Goal: Communication & Community: Answer question/provide support

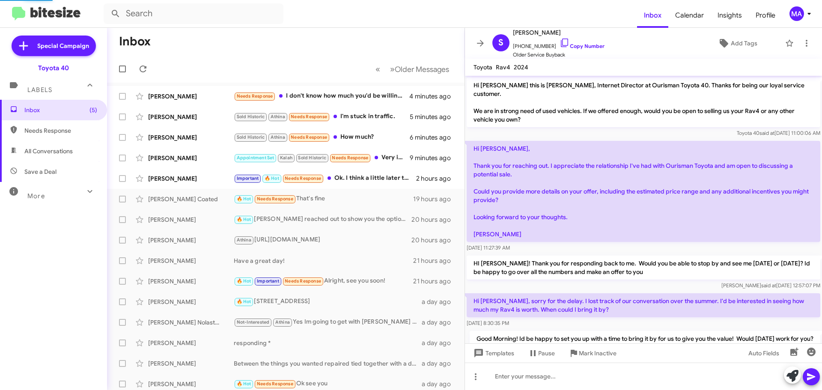
scroll to position [128, 0]
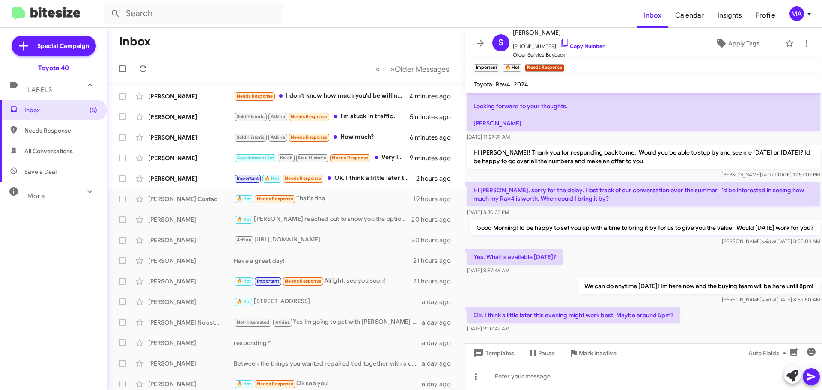
click at [40, 149] on span "All Conversations" at bounding box center [48, 151] width 48 height 9
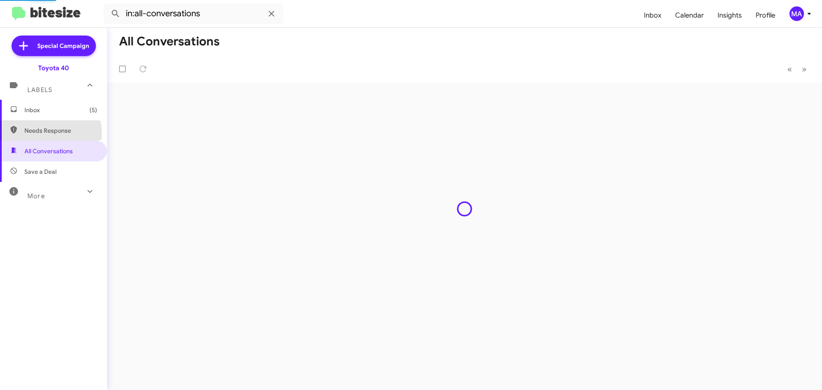
click at [41, 133] on span "Needs Response" at bounding box center [60, 130] width 73 height 9
type input "in:needs-response"
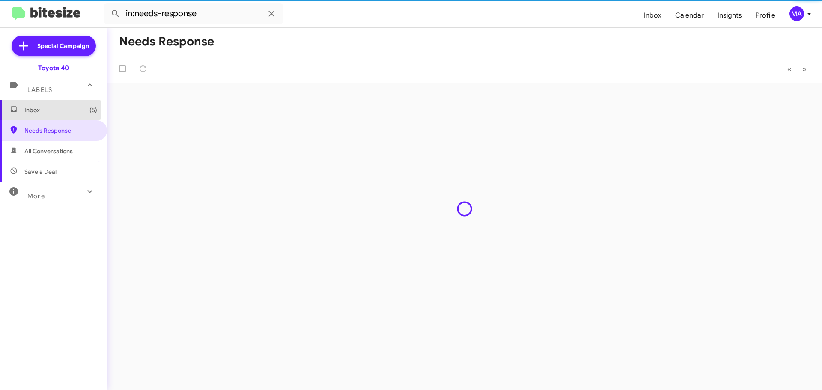
click at [42, 110] on span "Inbox (5)" at bounding box center [60, 110] width 73 height 9
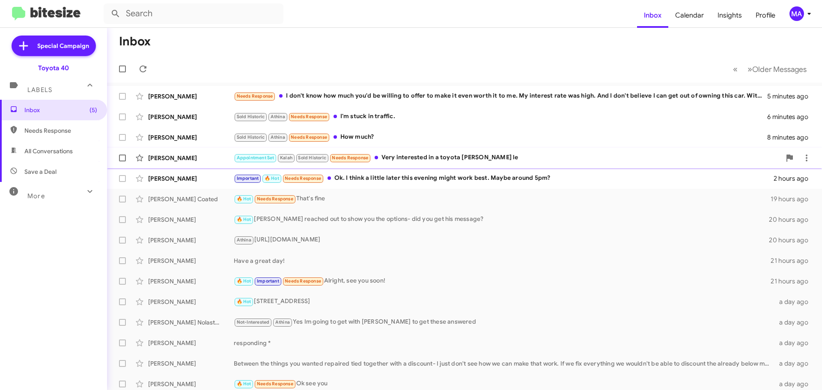
click at [416, 158] on div "Appointment Set Kalah Sold Historic Needs Response Very interested in a toyota …" at bounding box center [507, 158] width 547 height 10
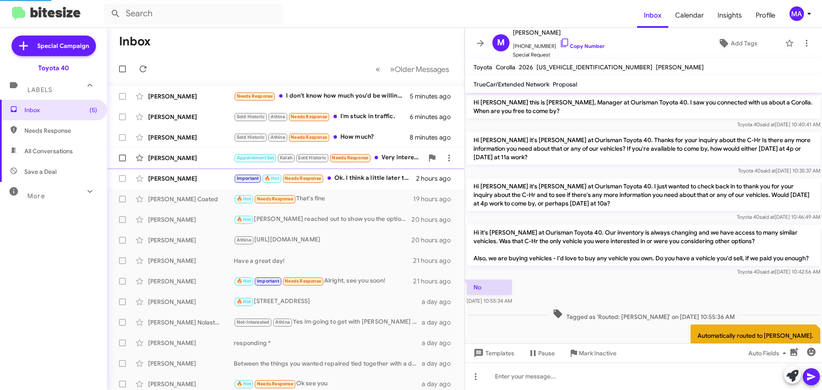
scroll to position [441, 0]
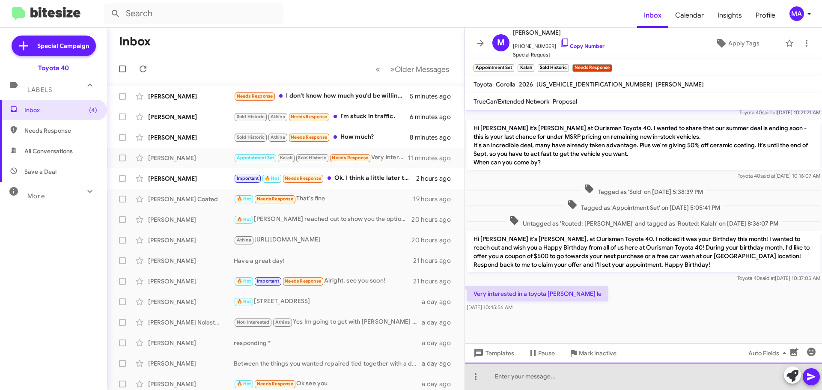
click at [558, 382] on div at bounding box center [643, 375] width 357 height 27
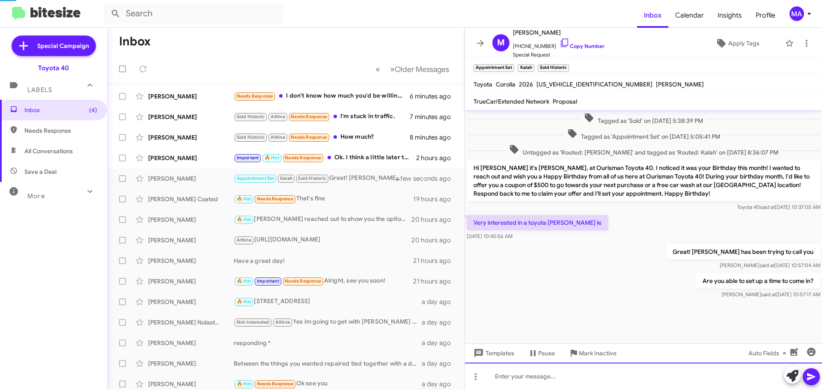
scroll to position [521, 0]
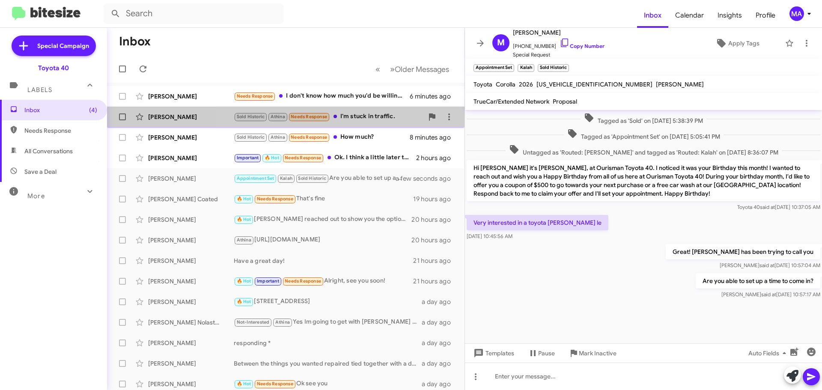
click at [353, 116] on div "Sold Historic Athina Needs Response I'm stuck in traffic." at bounding box center [329, 117] width 190 height 10
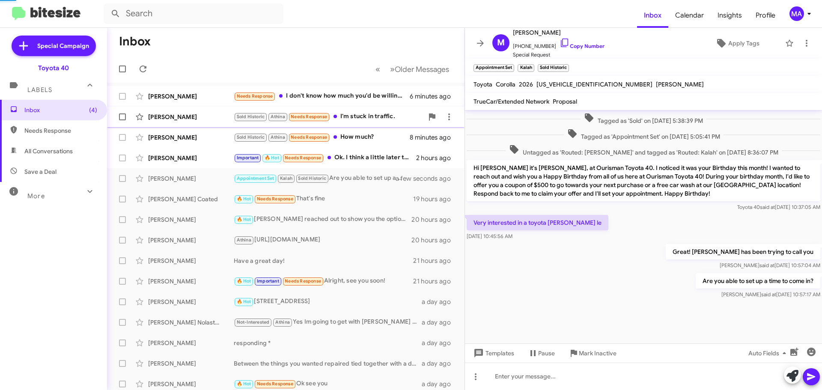
scroll to position [27, 0]
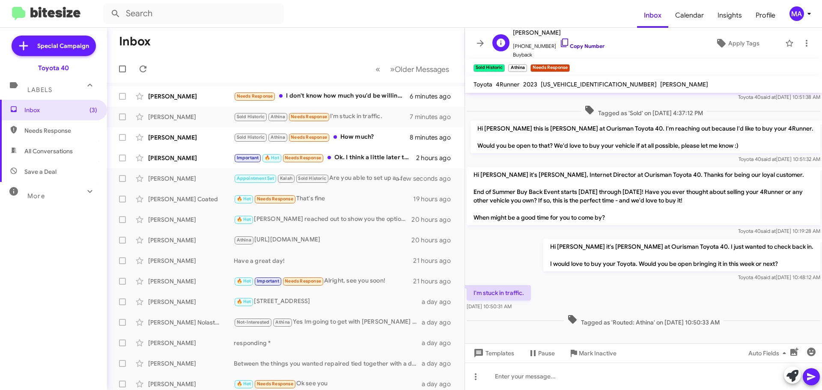
click at [559, 43] on icon at bounding box center [564, 43] width 10 height 10
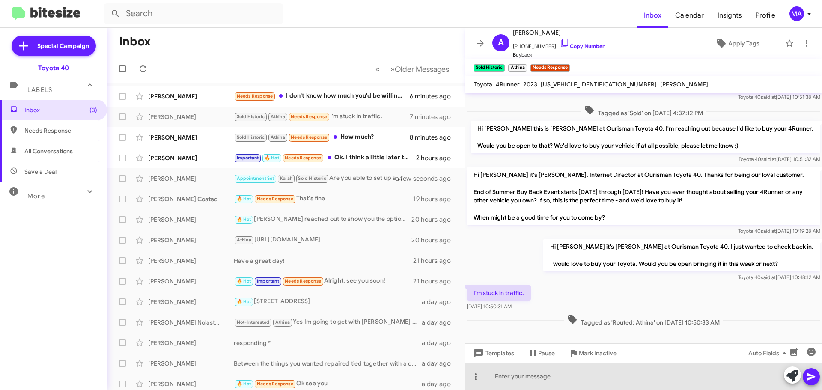
click at [525, 381] on div at bounding box center [643, 375] width 357 height 27
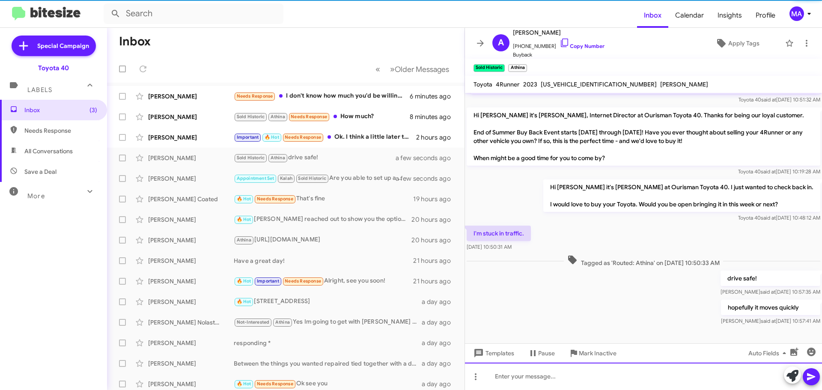
scroll to position [90, 0]
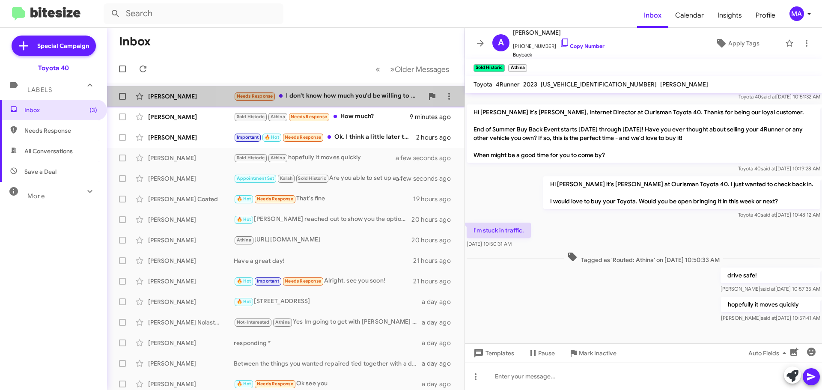
click at [331, 98] on div "Needs Response I don't know how much you'd be willing to offer to make it even …" at bounding box center [329, 96] width 190 height 10
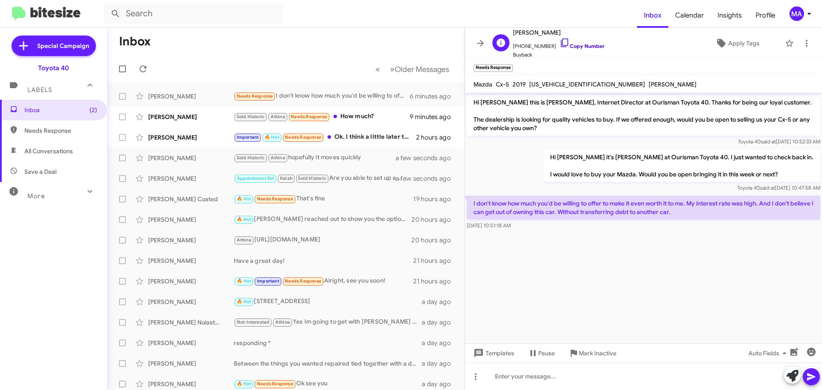
click at [559, 40] on icon at bounding box center [564, 43] width 10 height 10
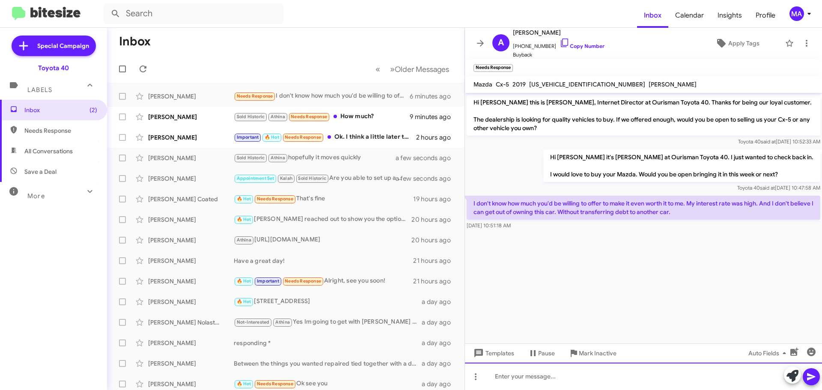
click at [533, 380] on div at bounding box center [643, 375] width 357 height 27
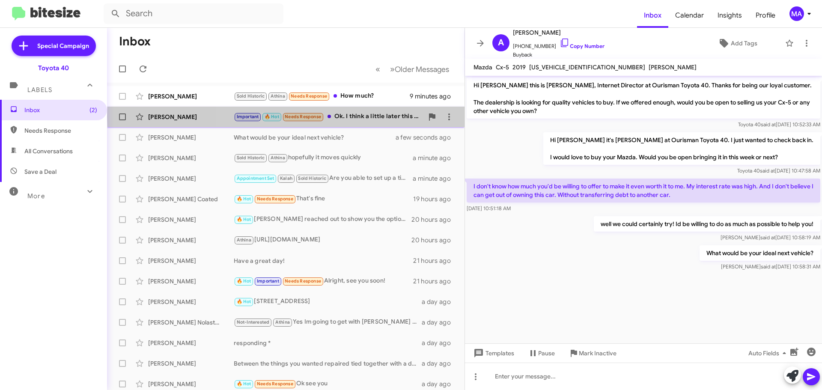
click at [371, 116] on div "Important 🔥 Hot Needs Response Ok. I think a little later this evening might wo…" at bounding box center [329, 117] width 190 height 10
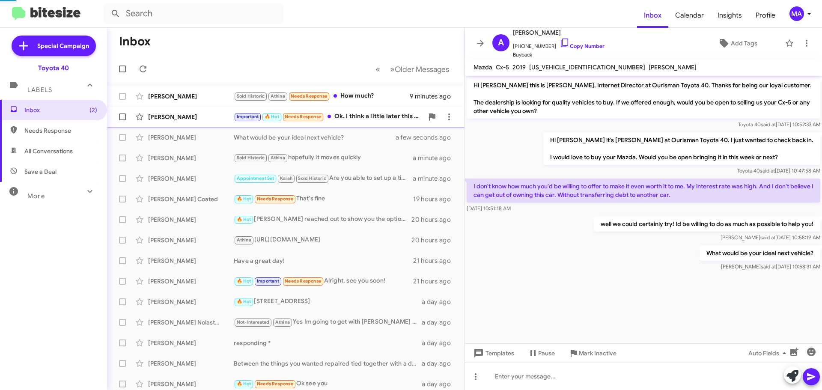
scroll to position [128, 0]
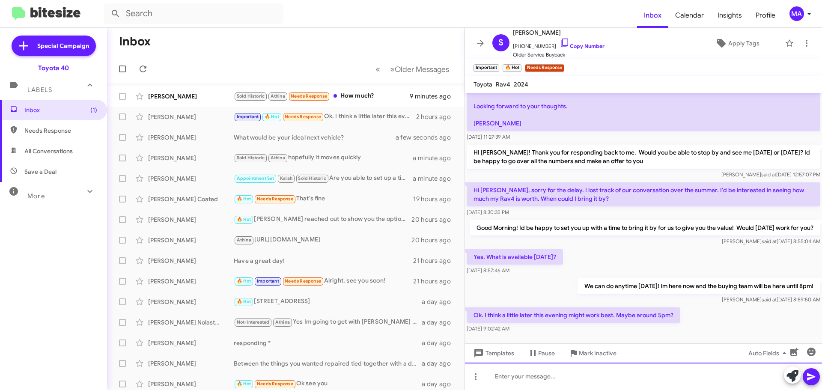
click at [507, 374] on div at bounding box center [643, 375] width 357 height 27
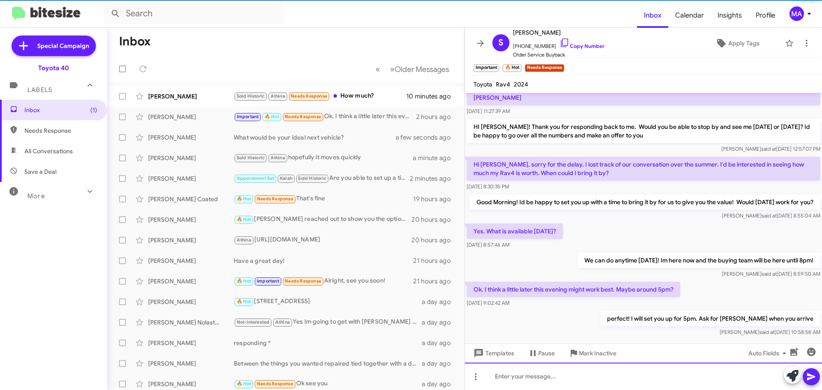
scroll to position [176, 0]
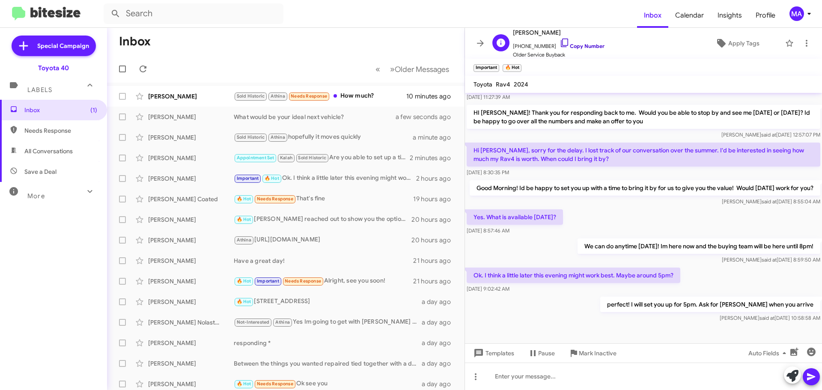
click at [559, 40] on icon at bounding box center [564, 43] width 10 height 10
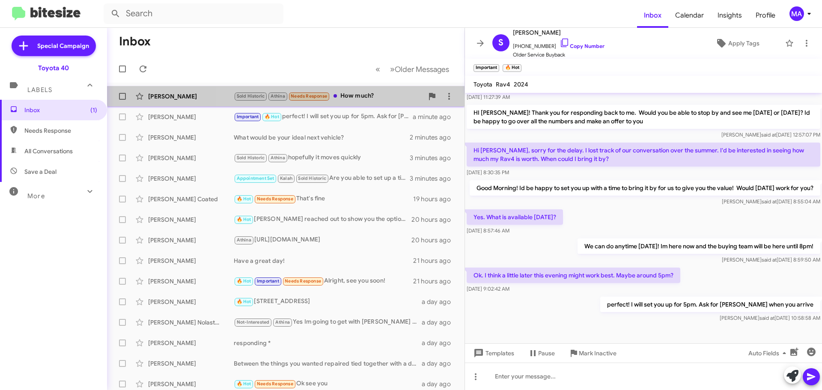
click at [367, 90] on div "[PERSON_NAME] Sold Historic Athina Needs Response How much? 11 minutes ago" at bounding box center [286, 96] width 344 height 17
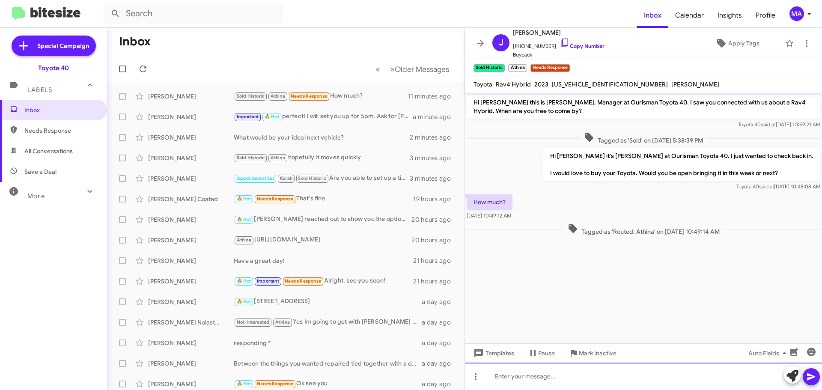
click at [532, 379] on div at bounding box center [643, 375] width 357 height 27
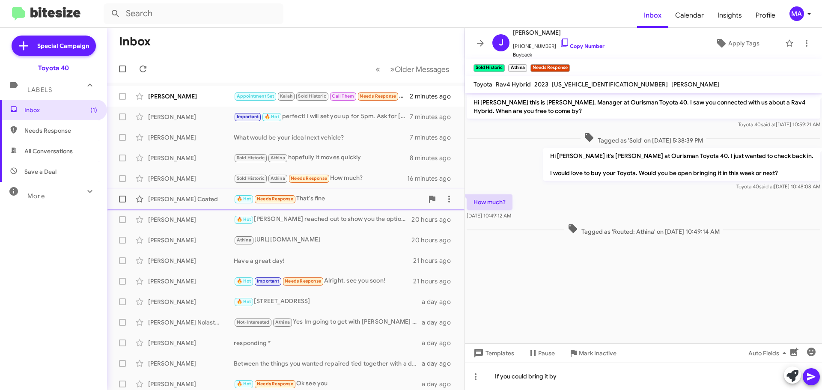
click at [324, 200] on div "🔥 Hot Needs Response That's fine" at bounding box center [329, 199] width 190 height 10
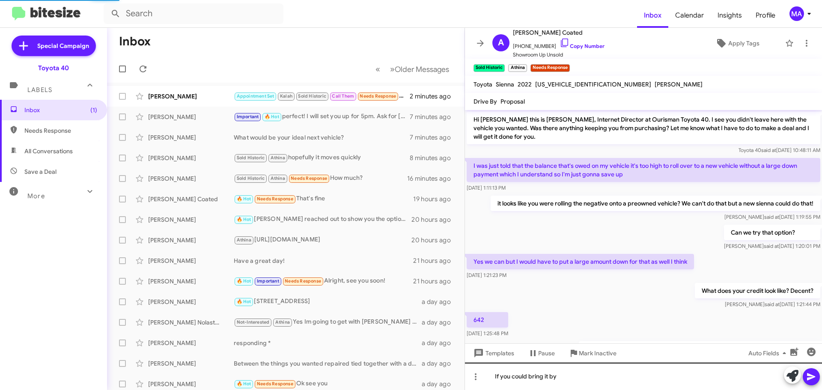
scroll to position [355, 0]
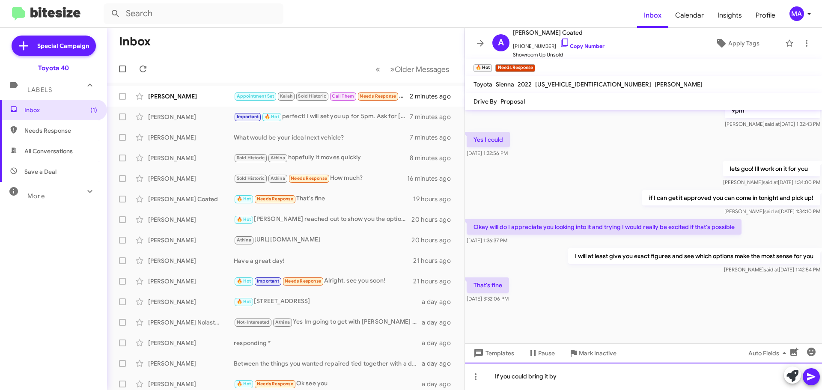
click at [572, 381] on div "If you could bring it by" at bounding box center [643, 375] width 357 height 27
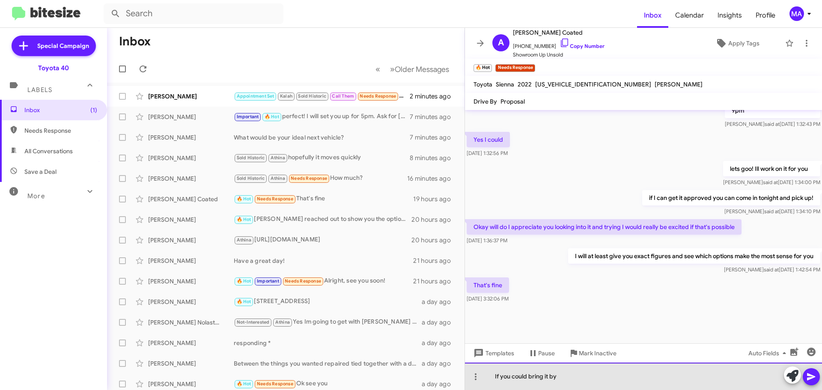
click at [572, 381] on div "If you could bring it by" at bounding box center [643, 375] width 357 height 27
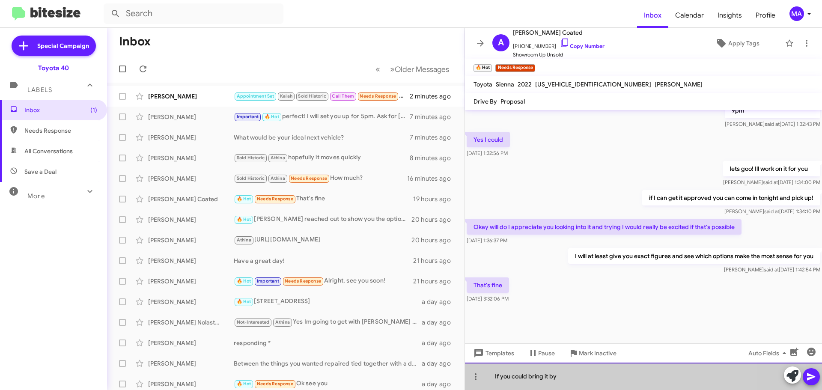
click at [572, 381] on div "If you could bring it by" at bounding box center [643, 375] width 357 height 27
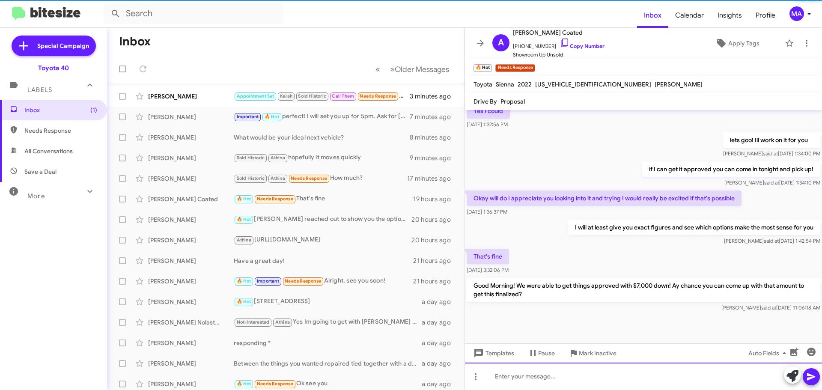
scroll to position [395, 0]
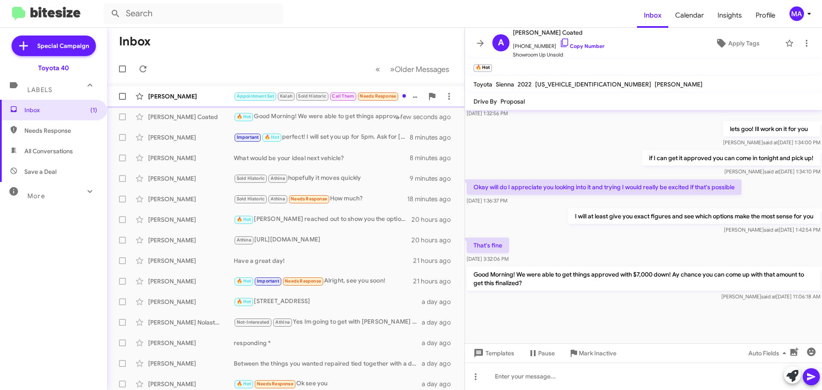
click at [196, 101] on div "[PERSON_NAME] Appointment Set Kalah Sold Historic Call Them Needs Response Will…" at bounding box center [286, 96] width 344 height 17
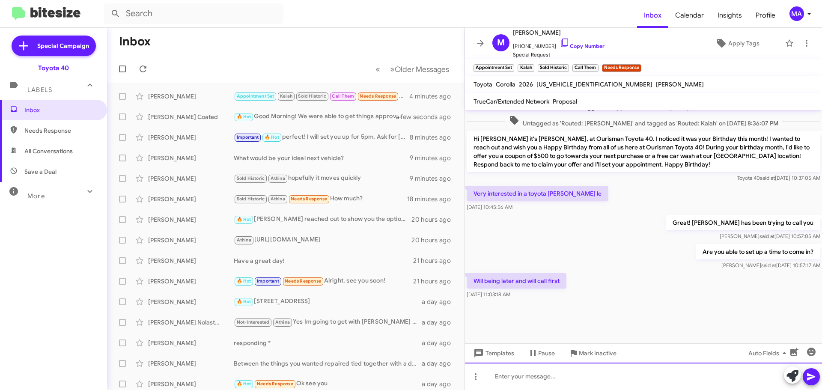
click at [537, 381] on div at bounding box center [643, 375] width 357 height 27
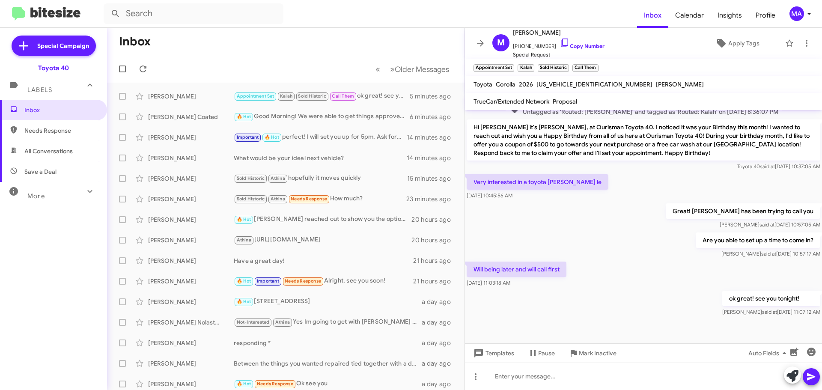
scroll to position [632, 0]
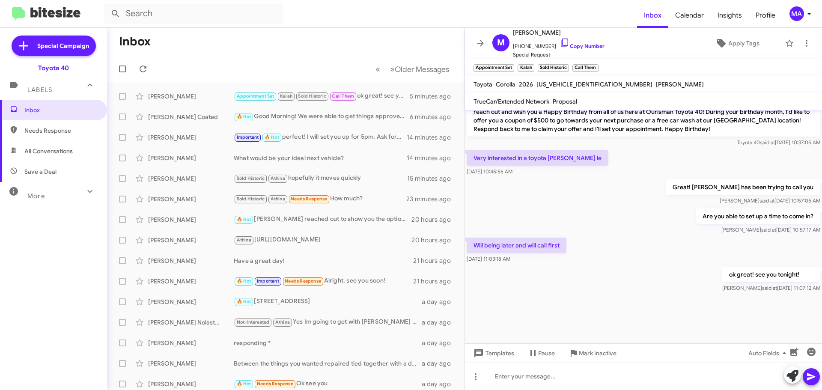
click at [57, 129] on span "Needs Response" at bounding box center [60, 130] width 73 height 9
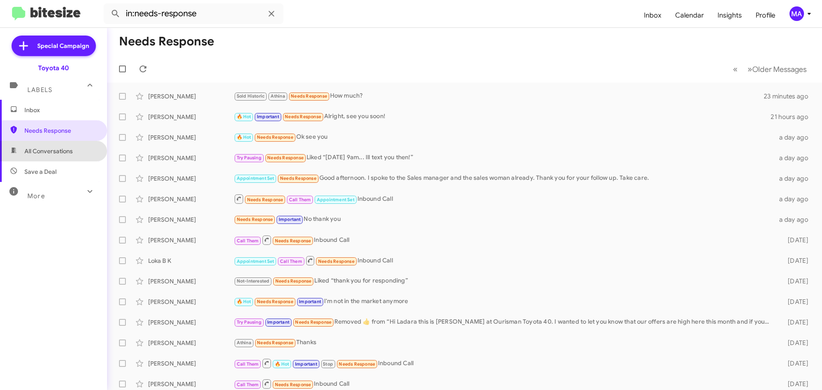
click at [59, 149] on span "All Conversations" at bounding box center [48, 151] width 48 height 9
type input "in:all-conversations"
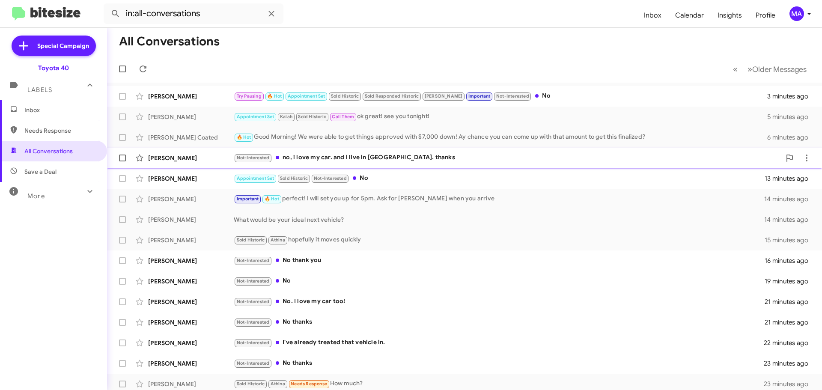
click at [392, 157] on div "Not-Interested no, i love my car. and i live in [GEOGRAPHIC_DATA]. thanks" at bounding box center [507, 158] width 547 height 10
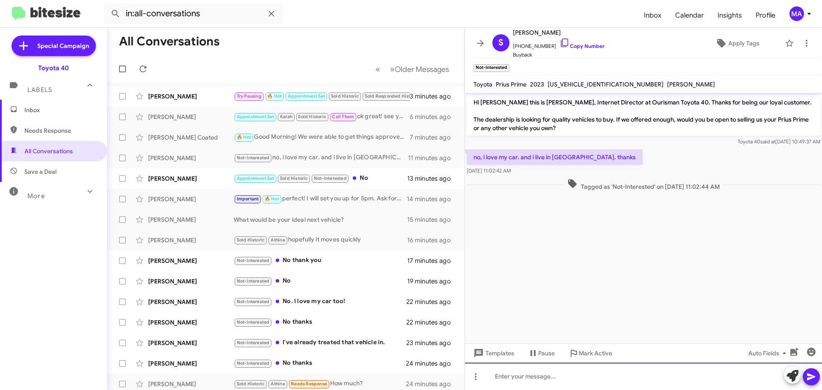
click at [528, 377] on div at bounding box center [643, 375] width 357 height 27
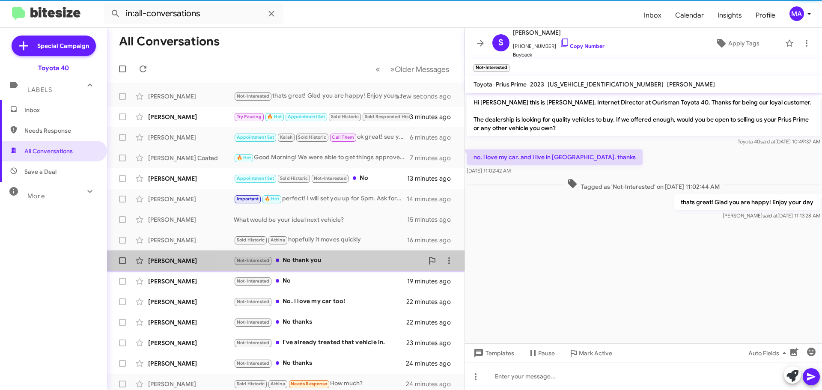
click at [318, 258] on div "Not-Interested No thank you" at bounding box center [329, 260] width 190 height 10
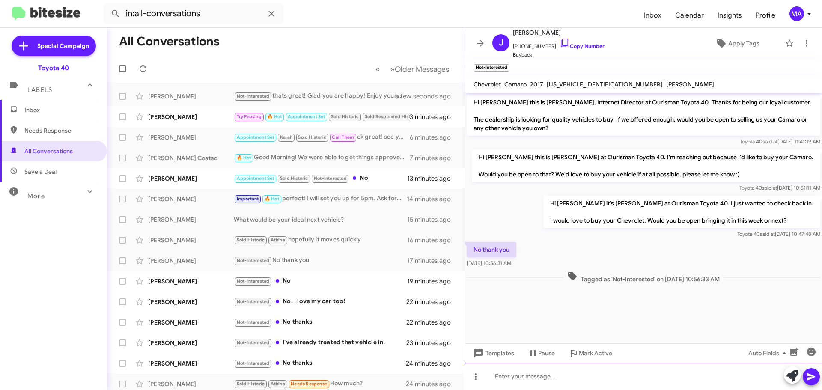
click at [522, 374] on div at bounding box center [643, 375] width 357 height 27
click at [613, 380] on div "no problem! thank you for responding!" at bounding box center [643, 375] width 357 height 27
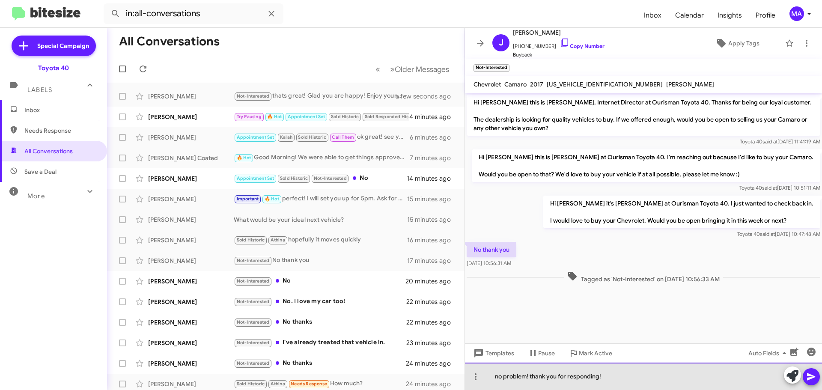
click at [613, 380] on div "no problem! thank you for responding!" at bounding box center [643, 375] width 357 height 27
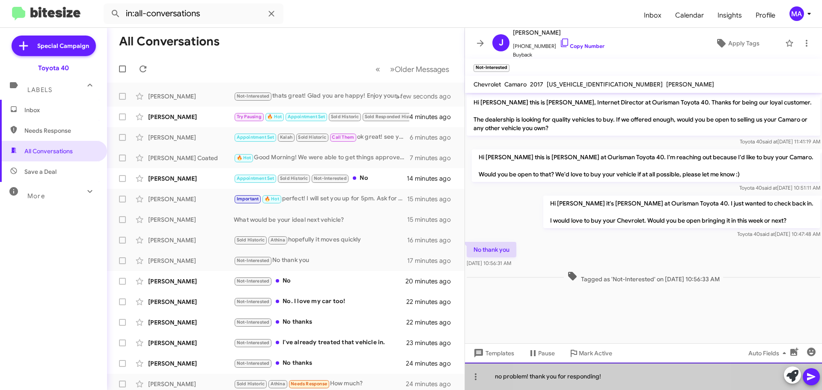
click at [613, 380] on div "no problem! thank you for responding!" at bounding box center [643, 375] width 357 height 27
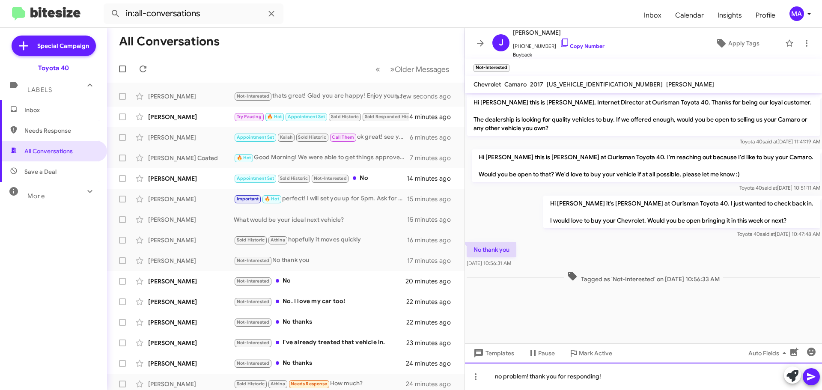
copy div "no problem! thank you for responding!"
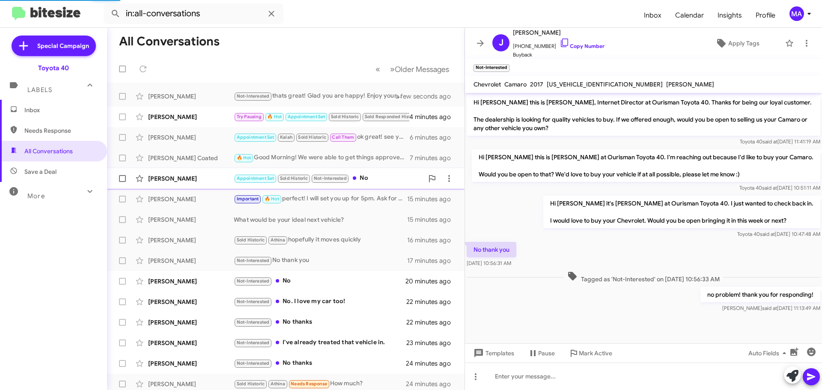
click at [371, 173] on mat-action-list "[PERSON_NAME] Not-Interested thats great! Glad you are happy! Enjoy your day a …" at bounding box center [285, 290] width 357 height 414
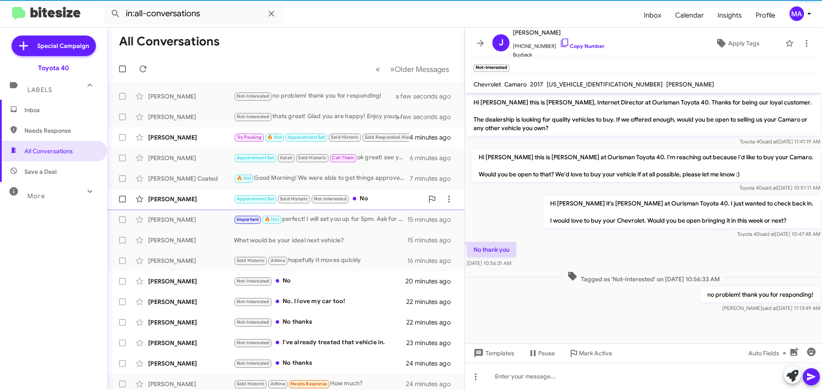
click at [371, 197] on div "Appointment Set Sold Historic Not-Interested No" at bounding box center [329, 199] width 190 height 10
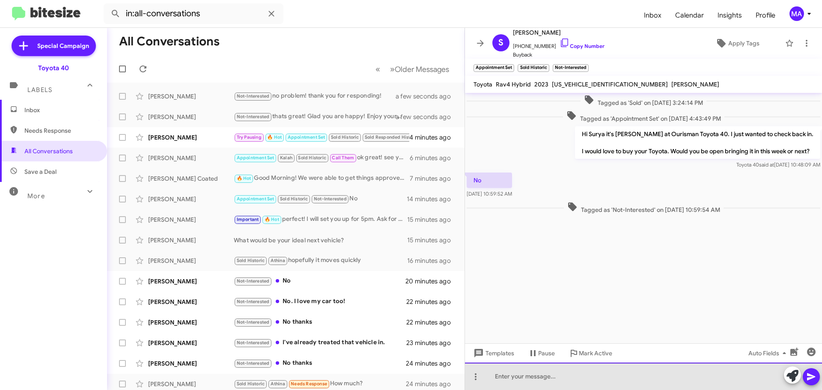
click at [522, 371] on div at bounding box center [643, 375] width 357 height 27
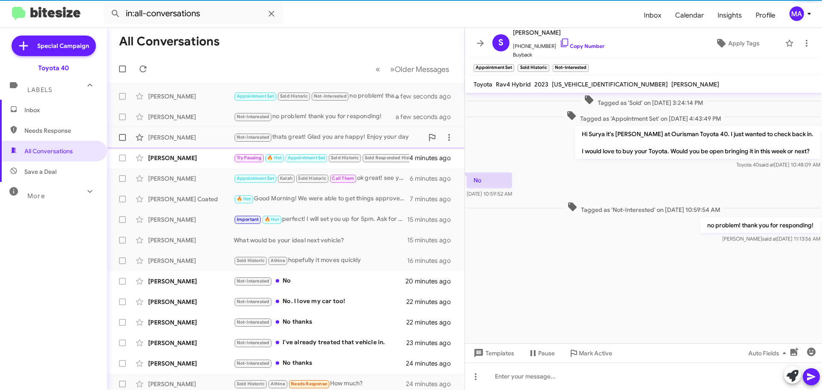
click at [215, 134] on div "[PERSON_NAME]" at bounding box center [191, 137] width 86 height 9
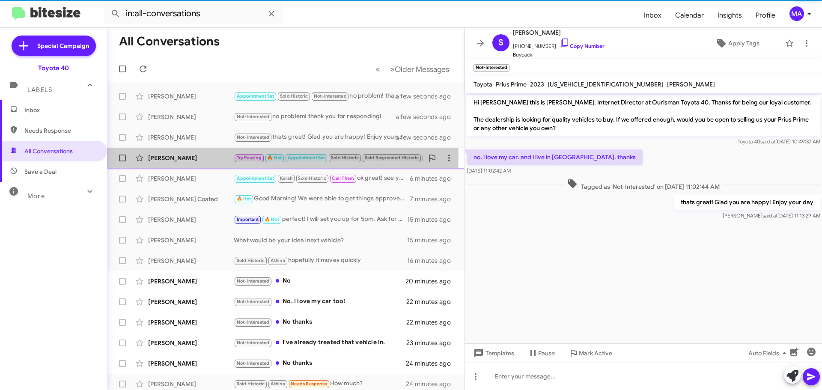
click at [215, 155] on div "[PERSON_NAME]" at bounding box center [191, 158] width 86 height 9
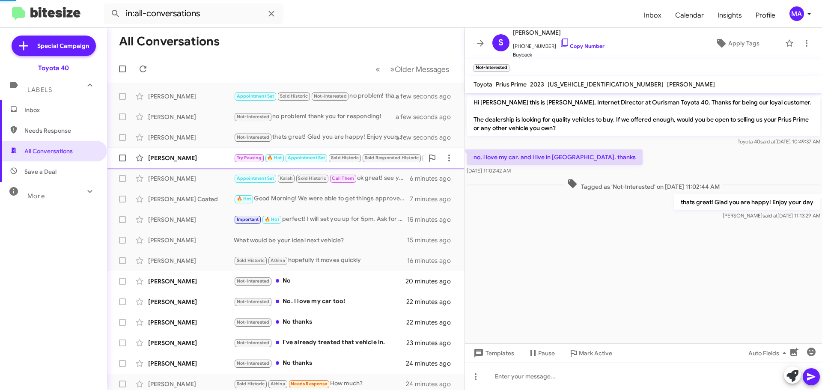
scroll to position [183, 0]
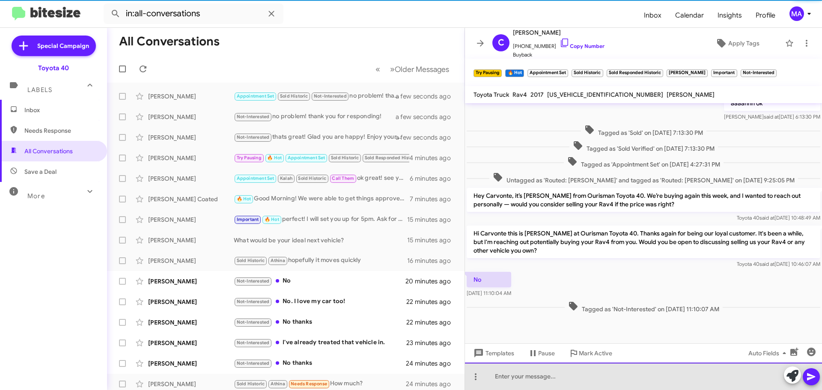
click at [543, 383] on div at bounding box center [643, 375] width 357 height 27
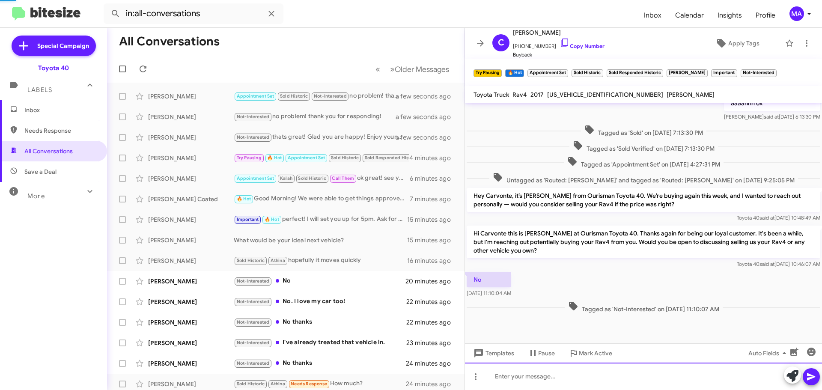
scroll to position [0, 0]
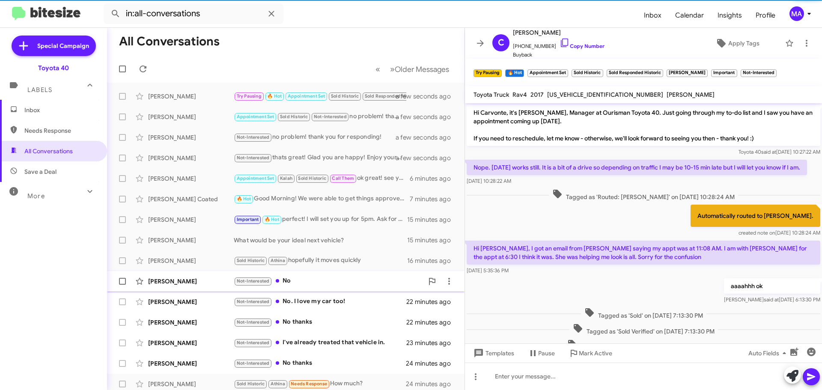
click at [304, 280] on div "Not-Interested No" at bounding box center [329, 281] width 190 height 10
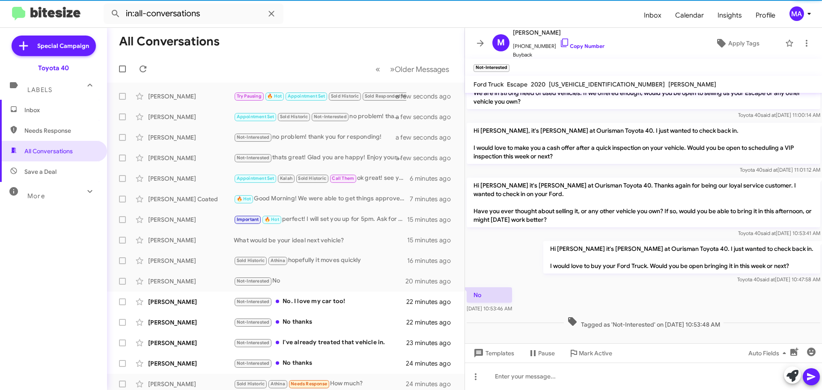
scroll to position [35, 0]
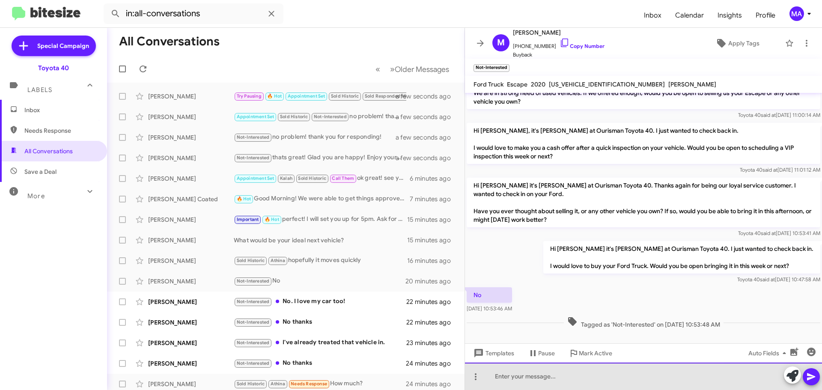
click at [555, 380] on div at bounding box center [643, 375] width 357 height 27
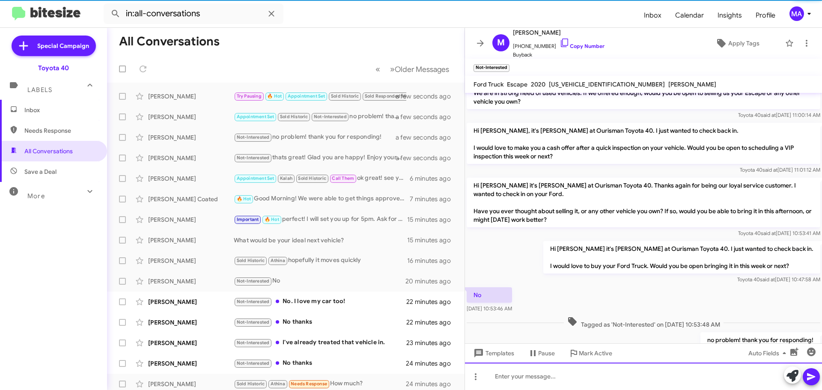
scroll to position [66, 0]
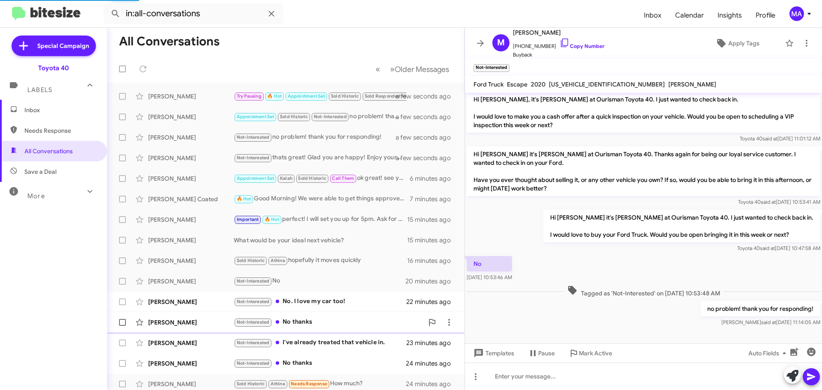
click at [360, 321] on div "Not-Interested No thanks" at bounding box center [329, 322] width 190 height 10
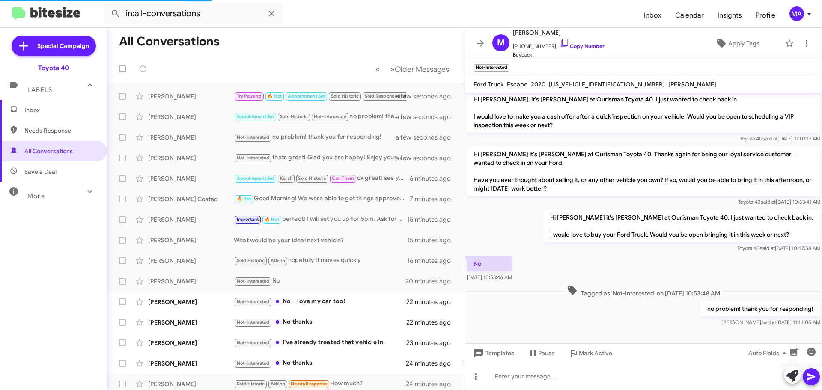
scroll to position [1, 0]
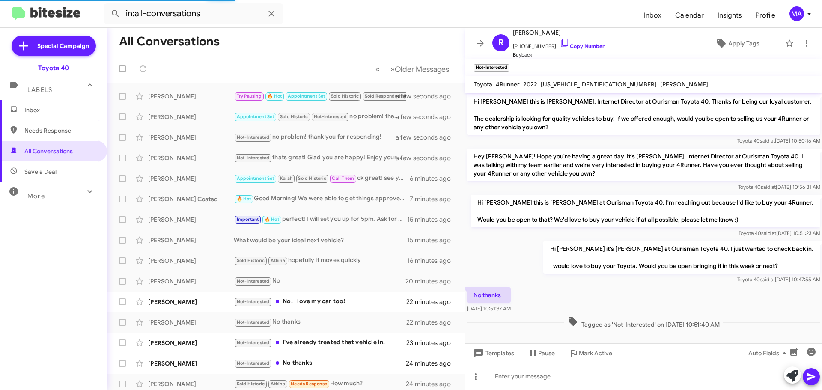
click at [543, 374] on div at bounding box center [643, 375] width 357 height 27
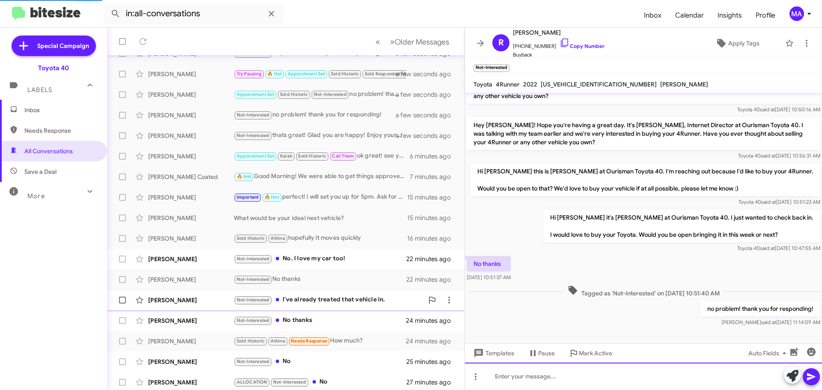
scroll to position [63, 0]
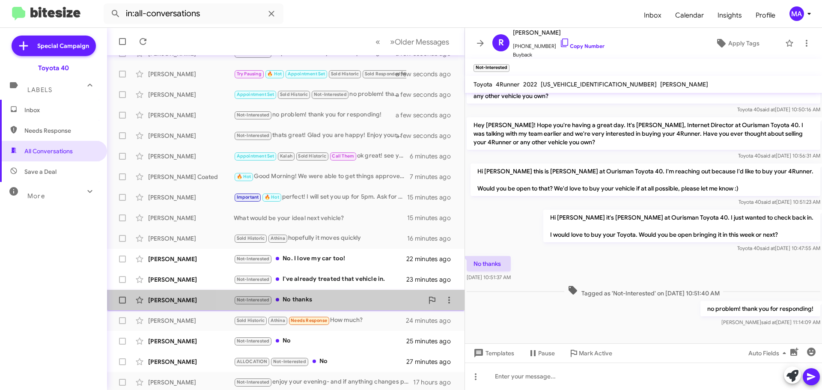
click at [314, 296] on div "Not-Interested No thanks" at bounding box center [329, 300] width 190 height 10
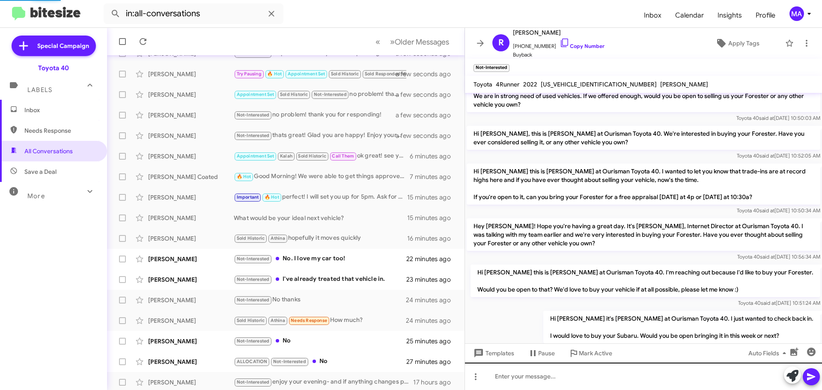
scroll to position [98, 0]
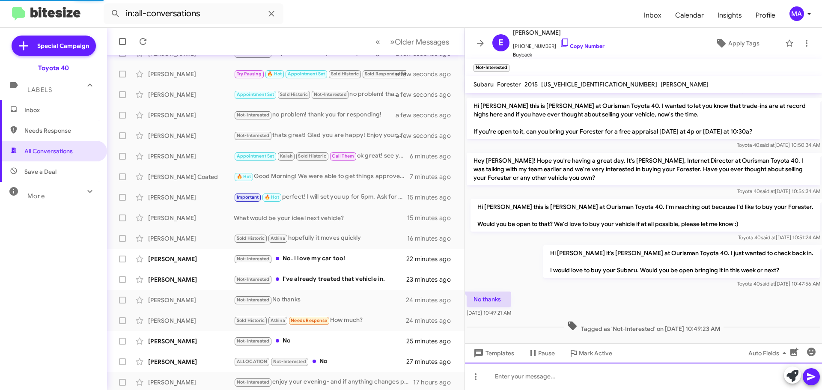
click at [565, 380] on div at bounding box center [643, 375] width 357 height 27
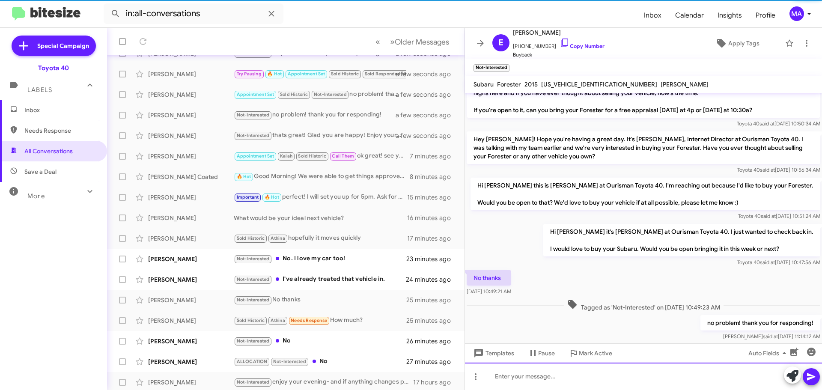
scroll to position [129, 0]
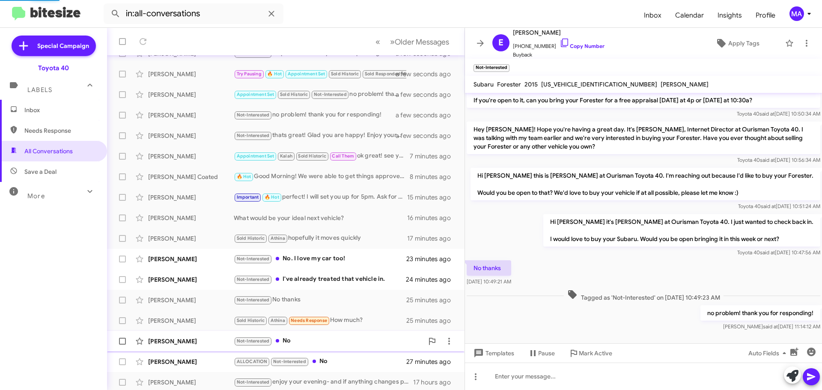
click at [369, 338] on div "Not-Interested No" at bounding box center [329, 341] width 190 height 10
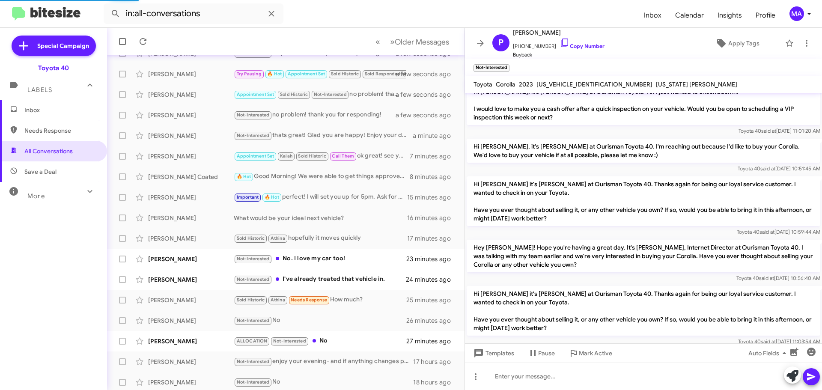
scroll to position [237, 0]
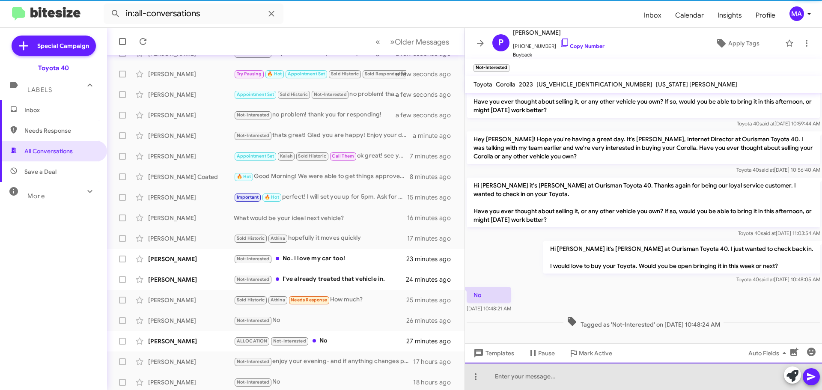
click at [531, 375] on div at bounding box center [643, 375] width 357 height 27
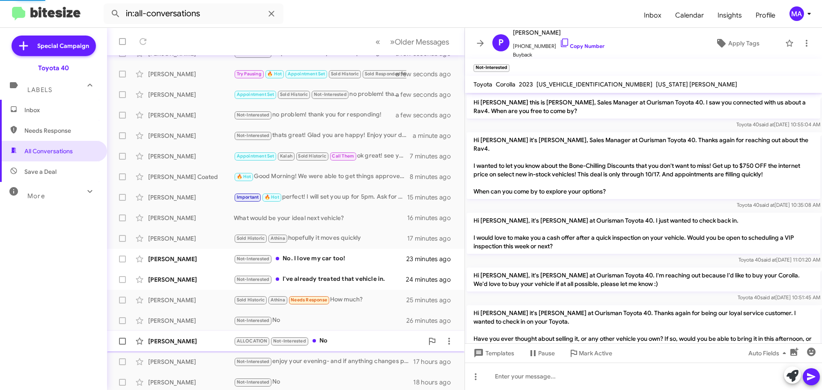
scroll to position [104, 0]
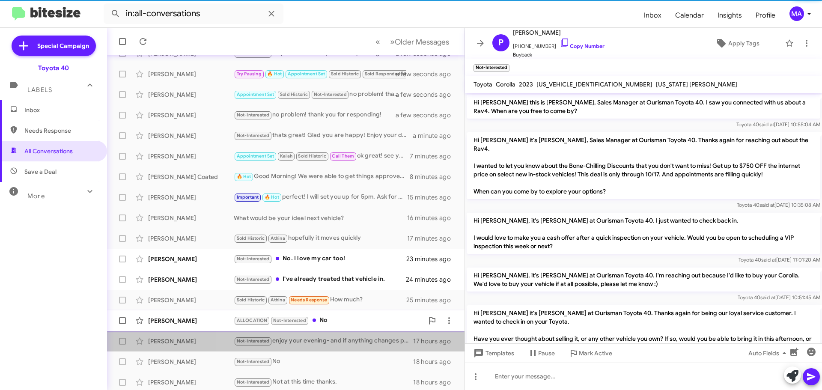
click at [349, 338] on div "Not-Interested enjoy your evening- and if anything changes please let us know" at bounding box center [323, 341] width 179 height 10
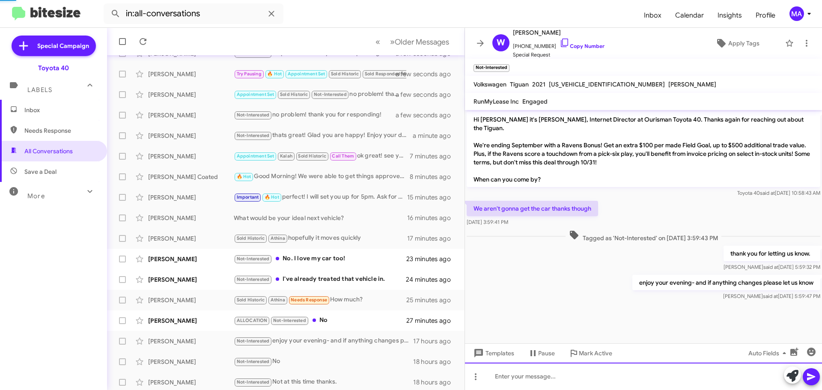
click at [588, 381] on div at bounding box center [643, 375] width 357 height 27
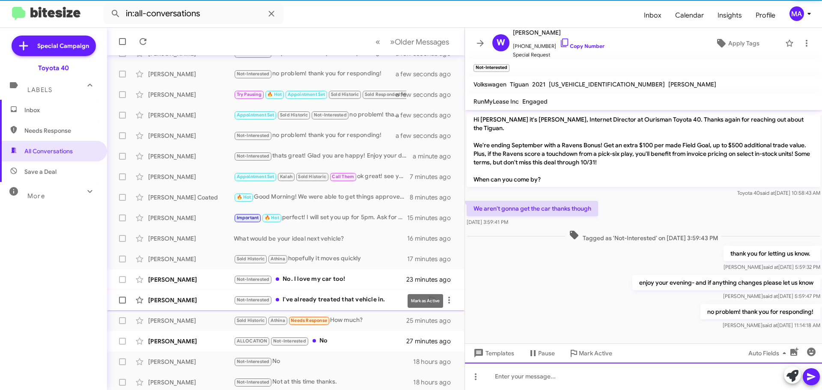
scroll to position [107, 0]
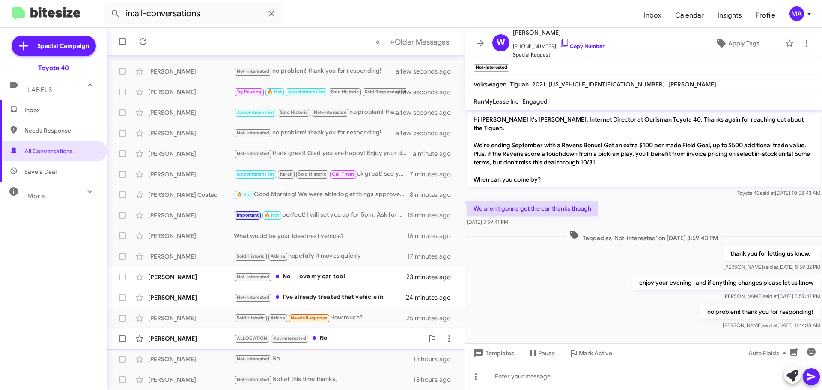
click at [349, 338] on div "ALLOCATION Not-Interested No" at bounding box center [329, 338] width 190 height 10
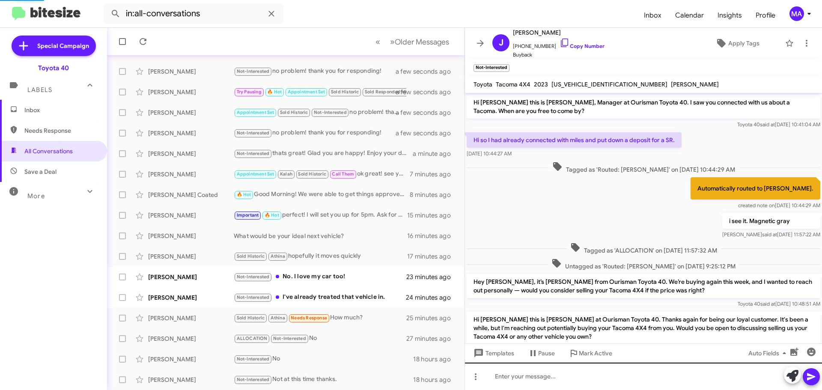
scroll to position [81, 0]
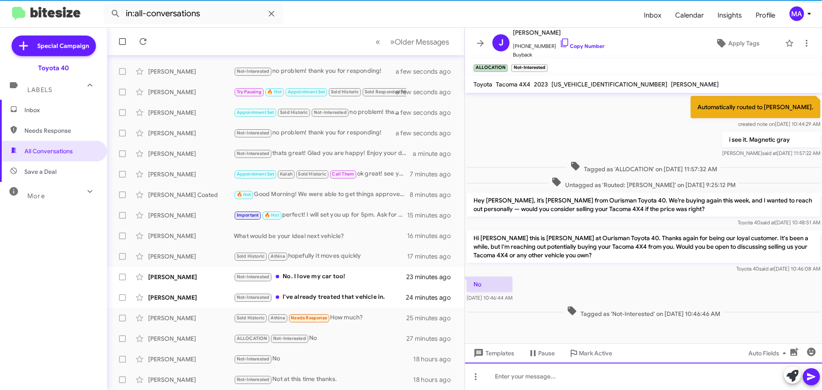
click at [523, 387] on div at bounding box center [643, 375] width 357 height 27
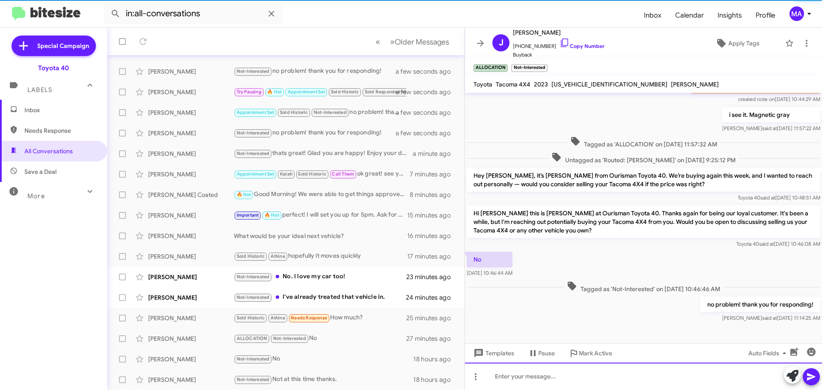
scroll to position [113, 0]
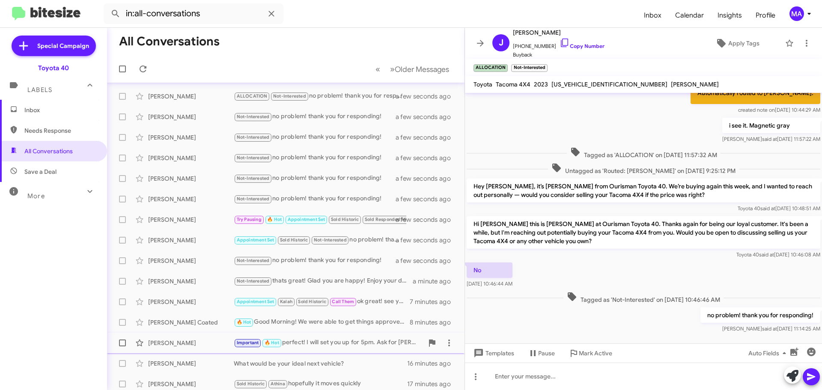
scroll to position [107, 0]
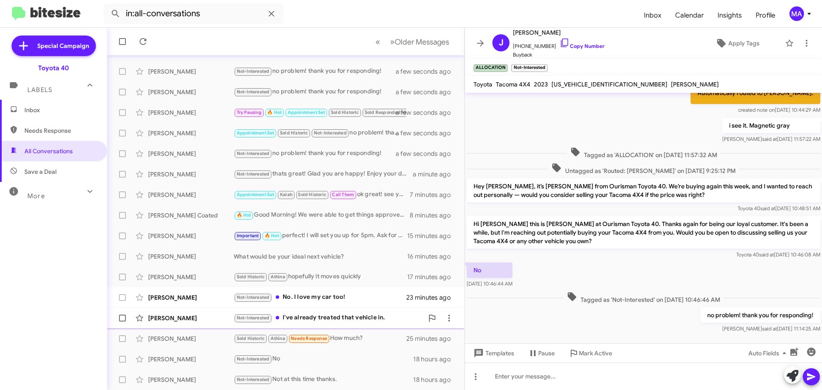
click at [372, 314] on div "Not-Interested I've already treated that vehicle in." at bounding box center [329, 318] width 190 height 10
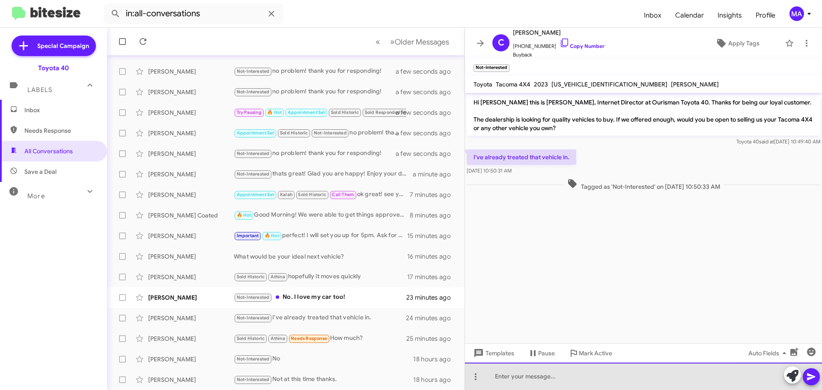
click at [508, 376] on div at bounding box center [643, 375] width 357 height 27
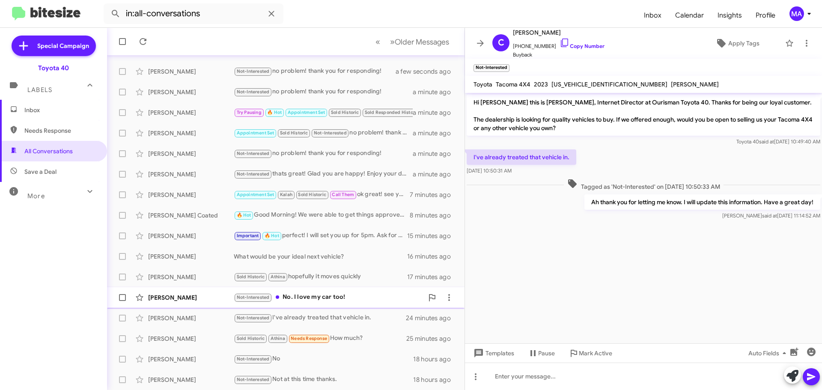
click at [298, 297] on div "Not-Interested No. I love my car too!" at bounding box center [329, 297] width 190 height 10
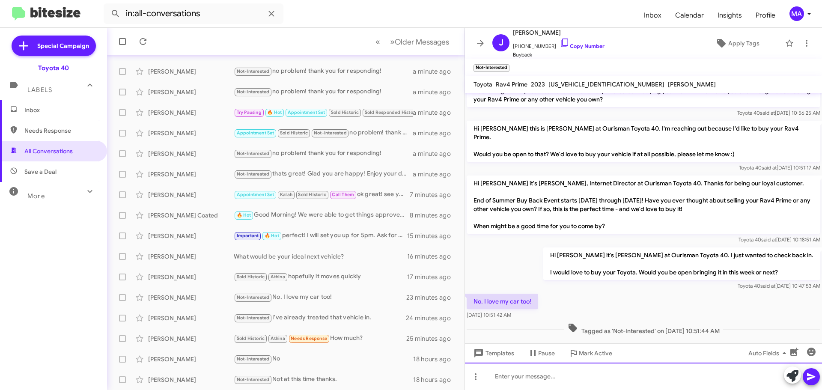
click at [556, 383] on div at bounding box center [643, 375] width 357 height 27
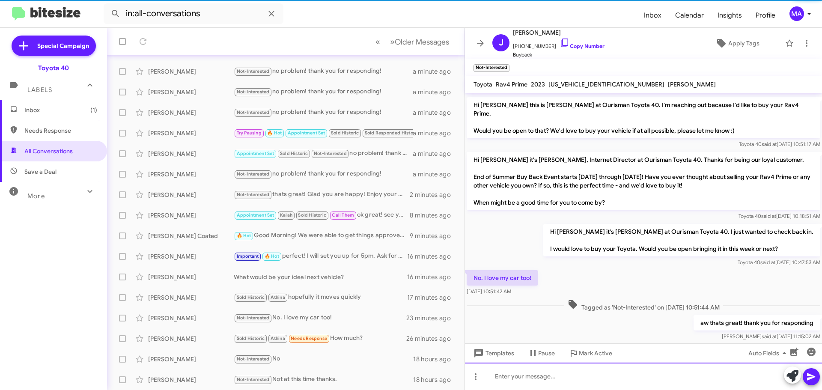
scroll to position [106, 0]
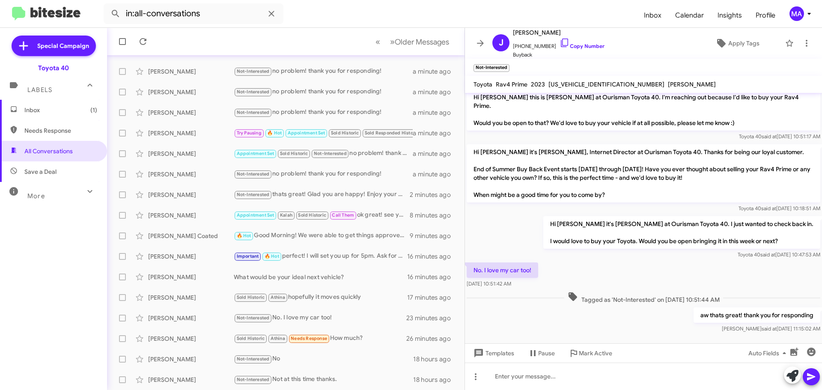
click at [50, 119] on span "Inbox (1)" at bounding box center [53, 110] width 107 height 21
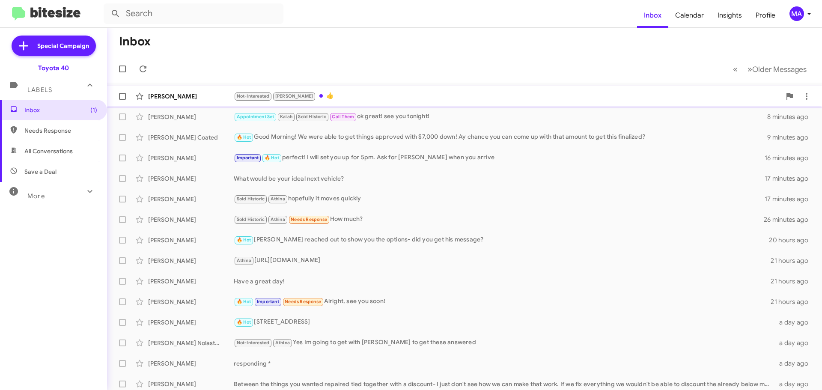
click at [321, 92] on div "Not-Interested Ron 👍" at bounding box center [507, 96] width 547 height 10
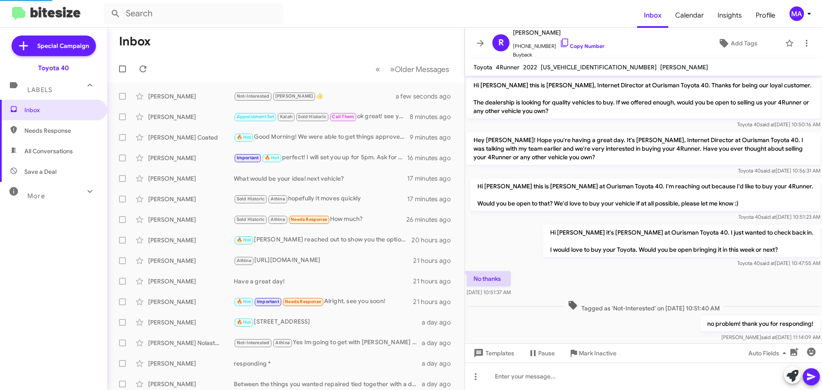
scroll to position [64, 0]
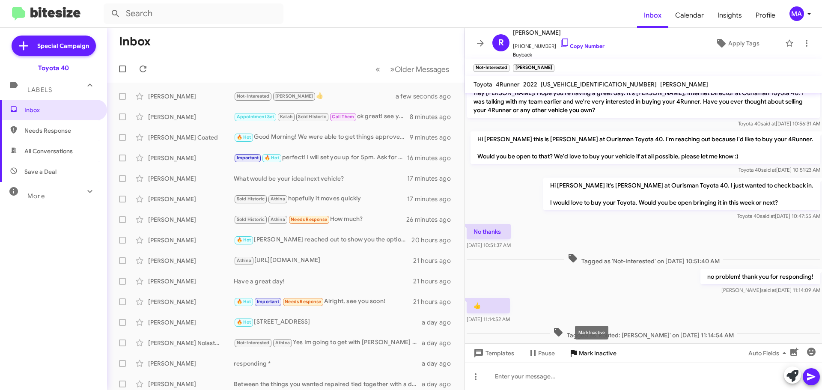
click at [581, 353] on span "Mark Inactive" at bounding box center [598, 352] width 38 height 15
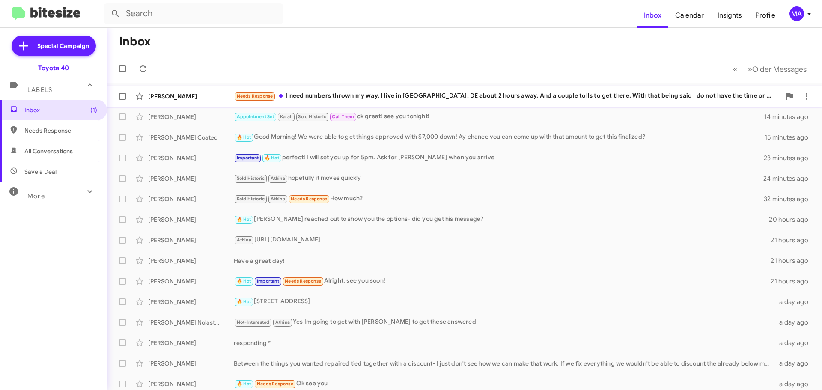
click at [482, 96] on div "Needs Response I need numbers thrown my way. I live in seaford, DE about 2 hour…" at bounding box center [507, 96] width 547 height 10
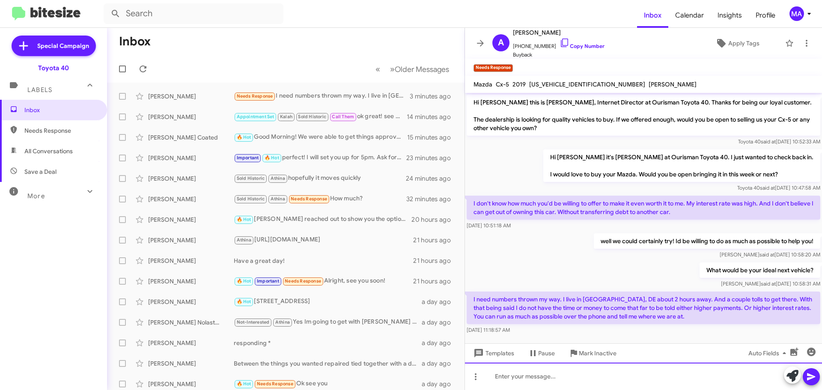
click at [523, 377] on div at bounding box center [643, 375] width 357 height 27
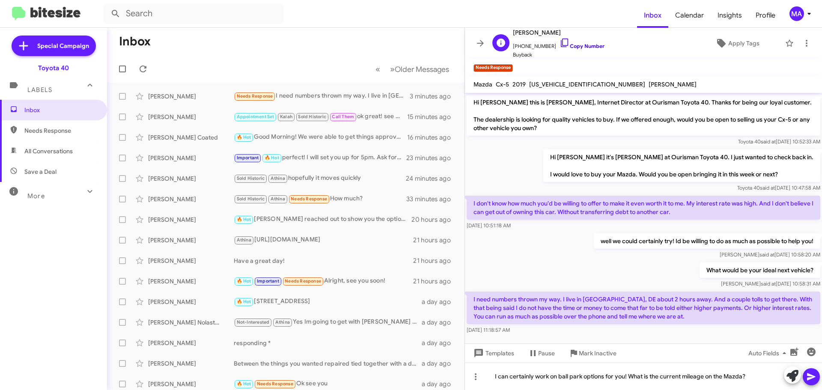
click at [559, 42] on icon at bounding box center [564, 43] width 10 height 10
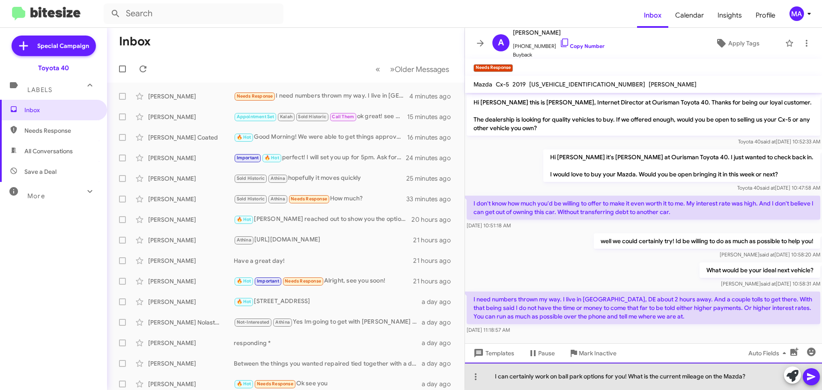
click at [753, 373] on div "I can certainly work on ball park options for you! What is the current mileage …" at bounding box center [643, 375] width 357 height 27
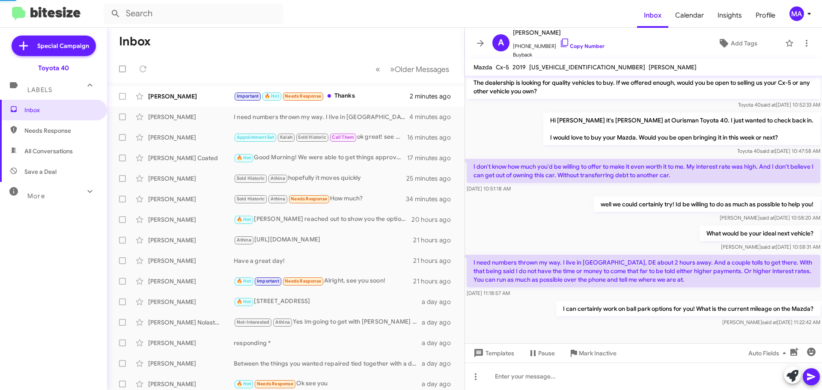
scroll to position [51, 0]
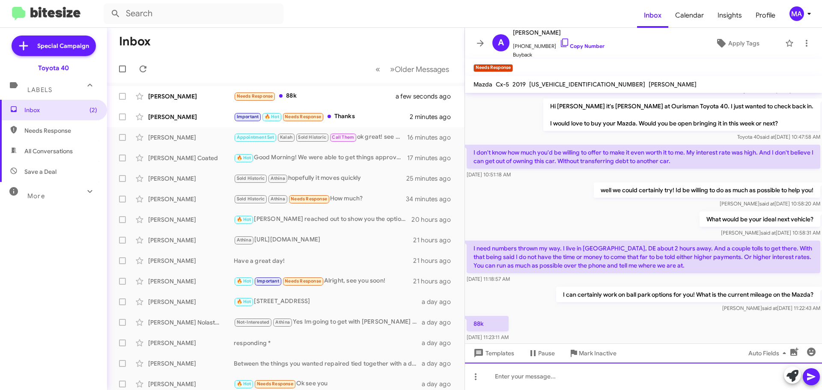
click at [512, 375] on div at bounding box center [643, 375] width 357 height 27
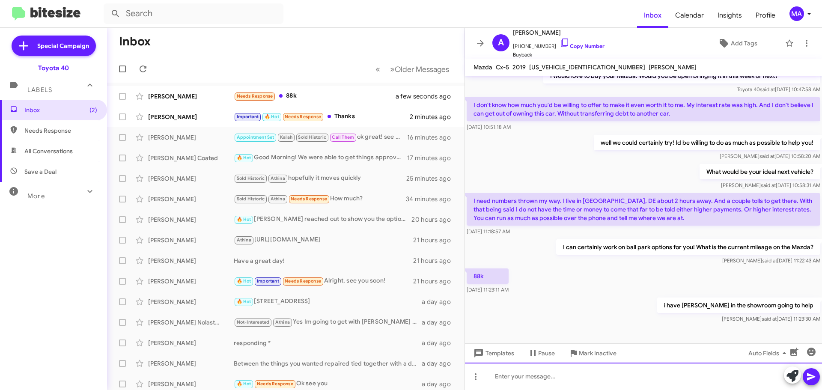
scroll to position [82, 0]
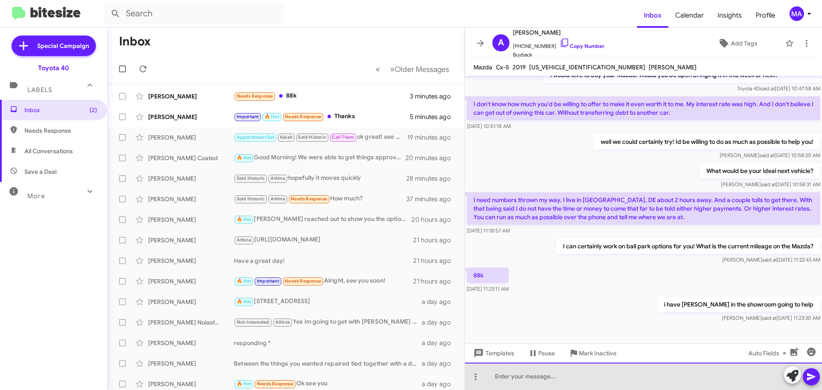
click at [538, 377] on div at bounding box center [643, 375] width 357 height 27
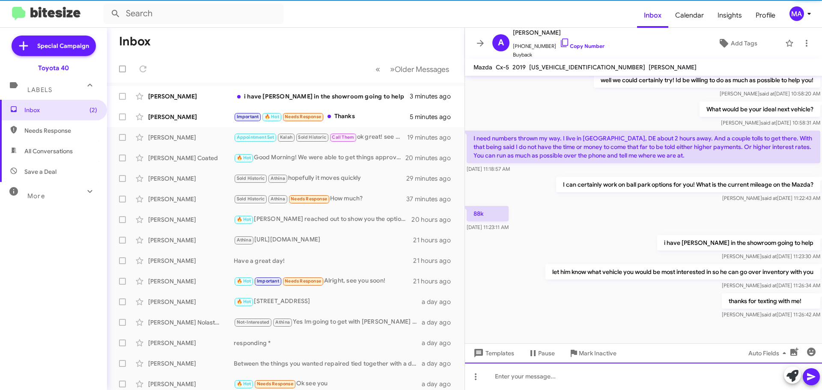
scroll to position [145, 0]
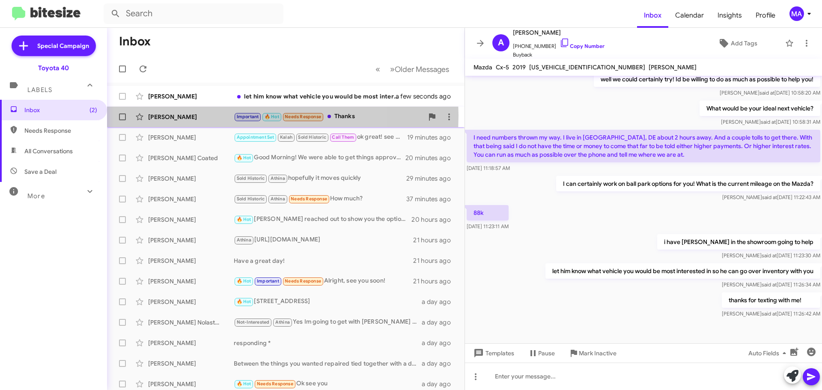
click at [205, 116] on div "[PERSON_NAME]" at bounding box center [191, 117] width 86 height 9
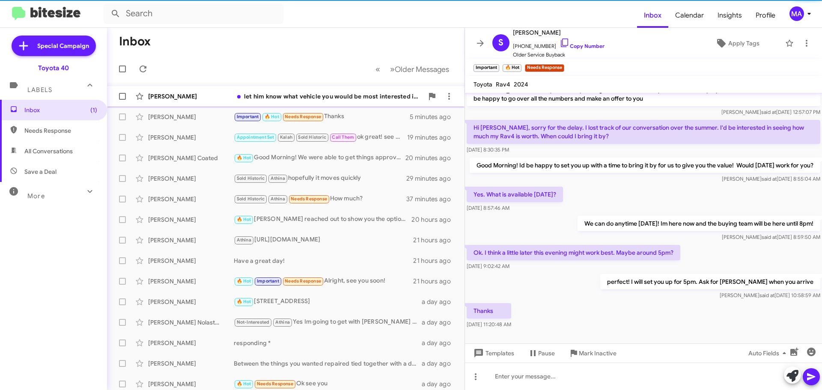
click at [199, 99] on div "[PERSON_NAME]" at bounding box center [191, 96] width 86 height 9
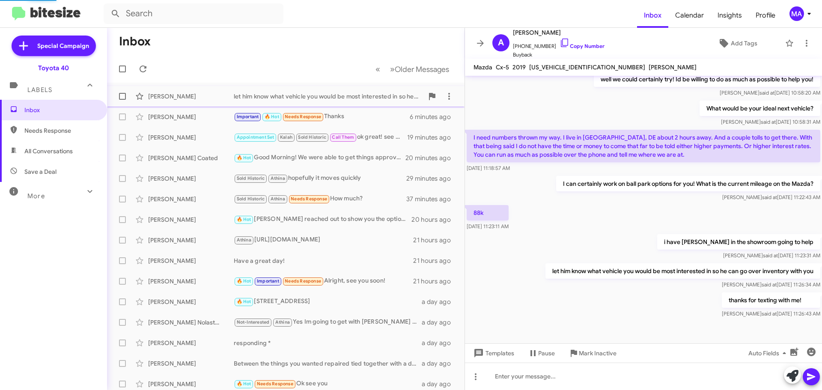
scroll to position [145, 0]
click at [69, 131] on span "Needs Response" at bounding box center [60, 130] width 73 height 9
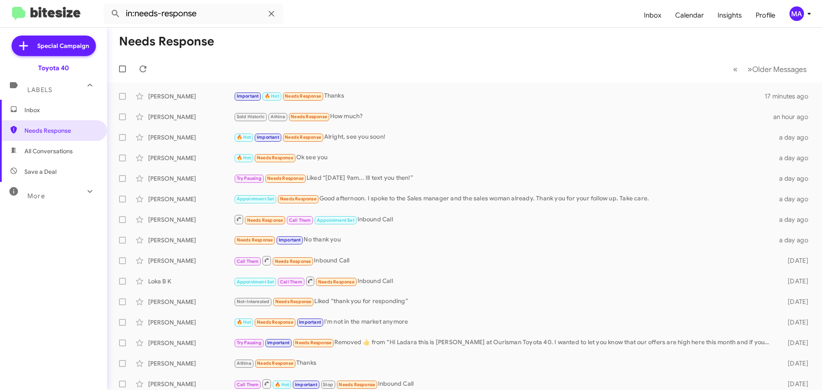
click at [70, 146] on span "All Conversations" at bounding box center [53, 151] width 107 height 21
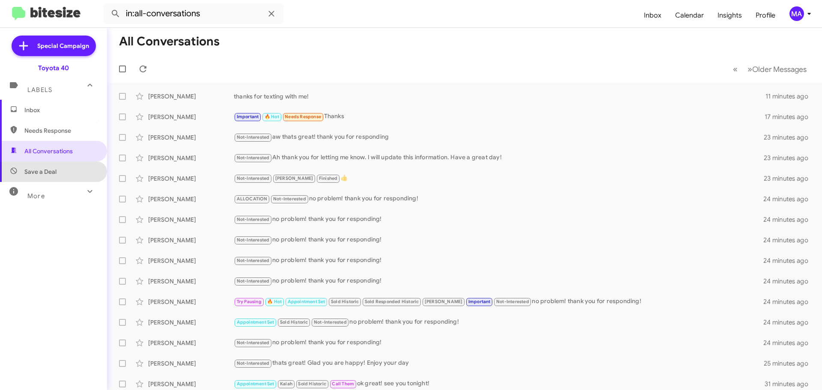
click at [71, 173] on span "Save a Deal" at bounding box center [53, 171] width 107 height 21
type input "in:not-interested"
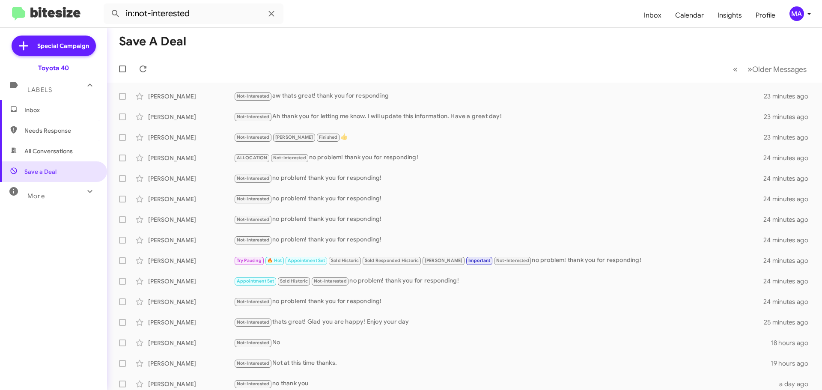
click at [54, 116] on span "Inbox" at bounding box center [53, 110] width 107 height 21
